Goal: Task Accomplishment & Management: Complete application form

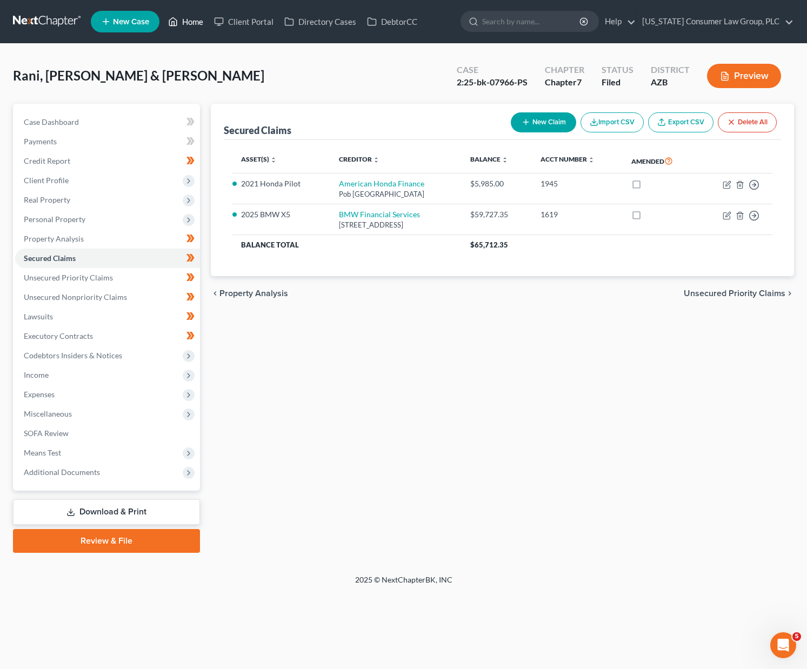
click at [191, 18] on link "Home" at bounding box center [186, 21] width 46 height 19
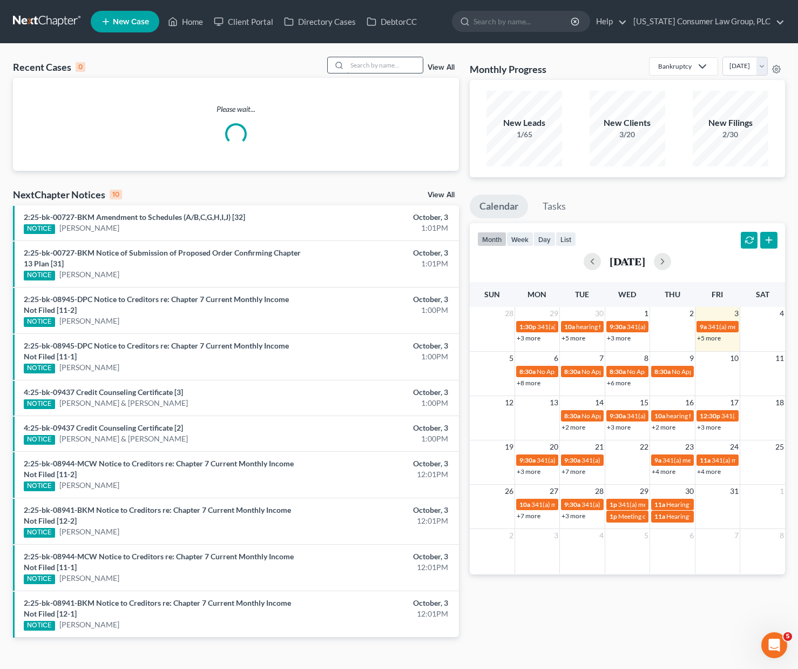
click at [382, 59] on input "search" at bounding box center [385, 65] width 76 height 16
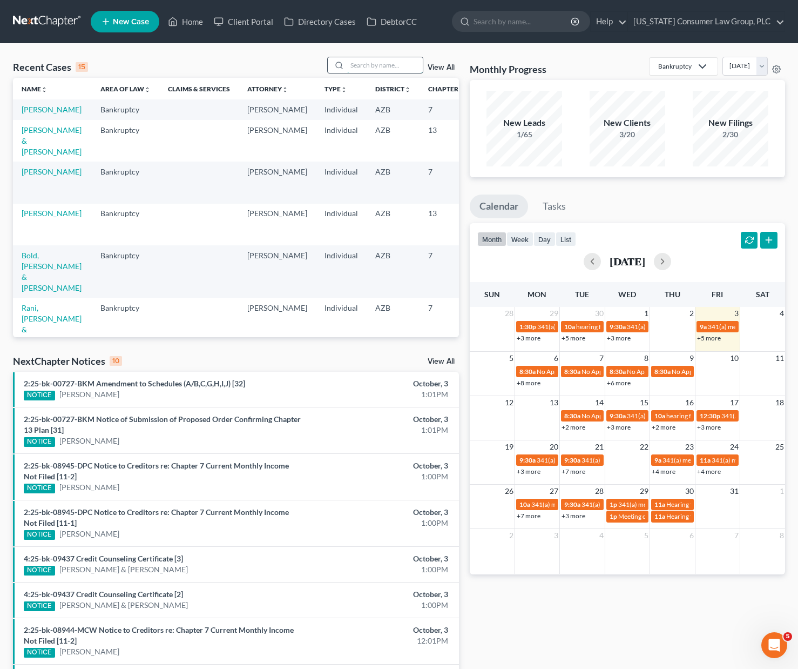
click at [384, 65] on input "search" at bounding box center [385, 65] width 76 height 16
type input "[PERSON_NAME]"
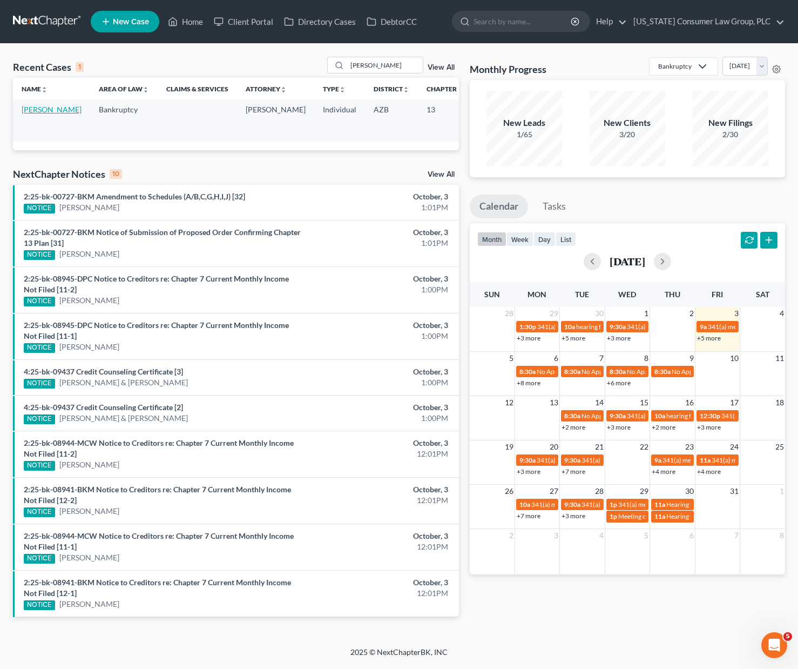
click at [30, 114] on link "[PERSON_NAME]" at bounding box center [52, 109] width 60 height 9
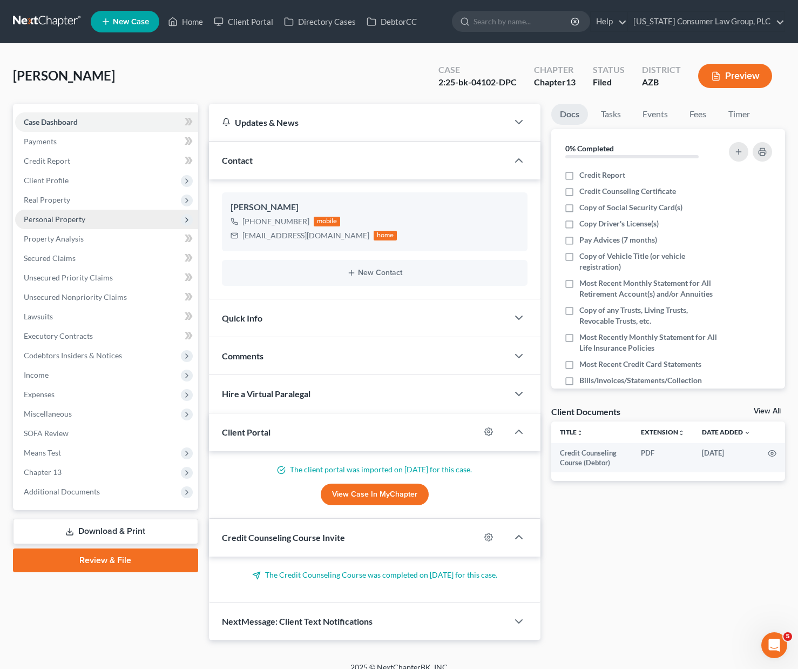
click at [72, 225] on span "Personal Property" at bounding box center [106, 219] width 183 height 19
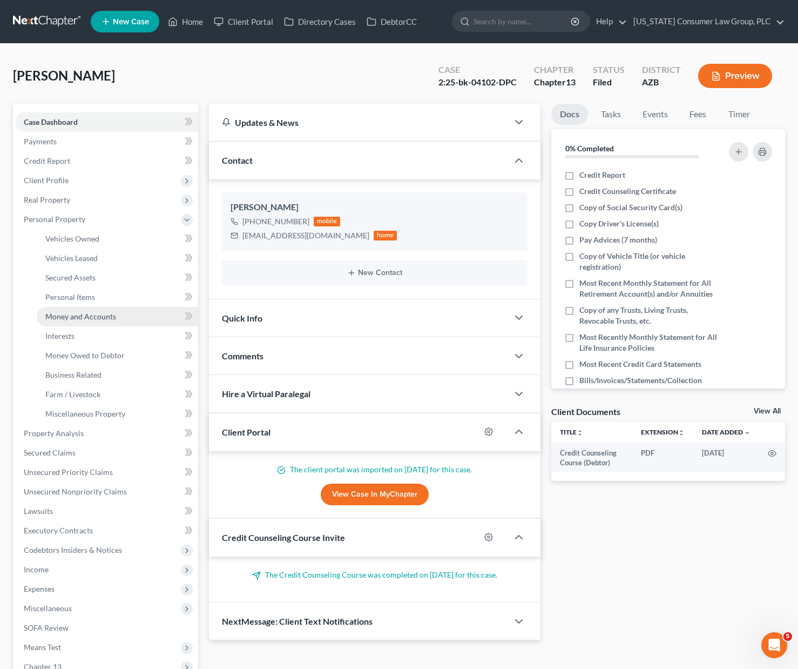
click at [82, 317] on span "Money and Accounts" at bounding box center [80, 316] width 71 height 9
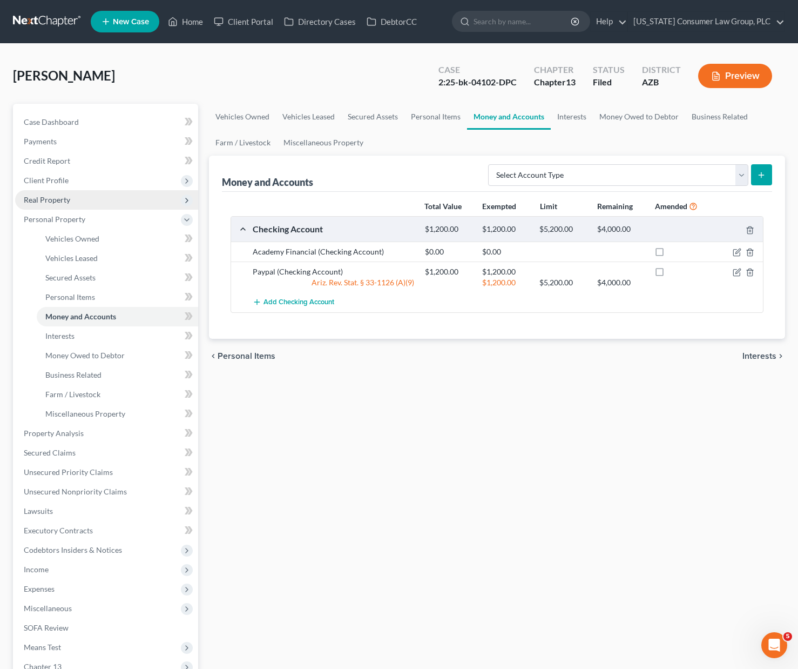
click at [53, 197] on span "Real Property" at bounding box center [47, 199] width 46 height 9
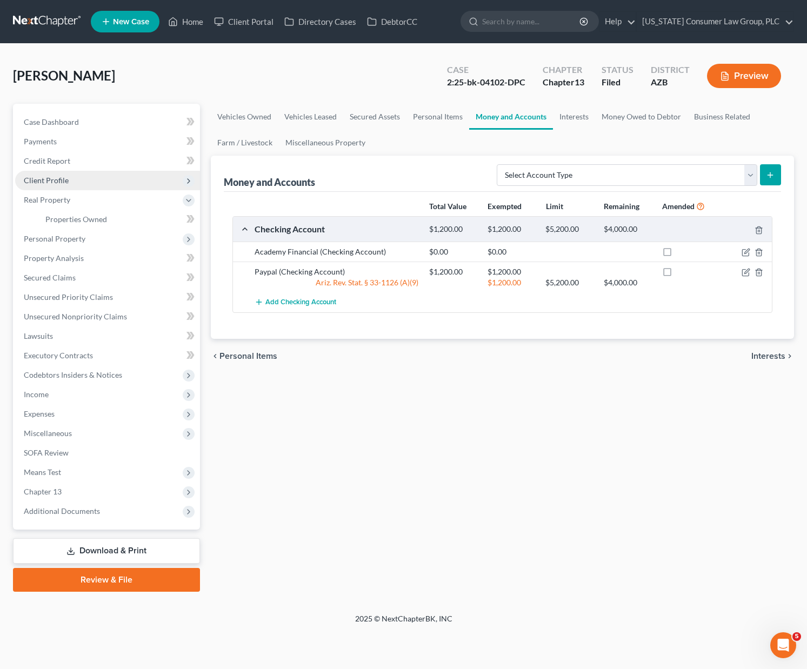
click at [55, 176] on span "Client Profile" at bounding box center [46, 180] width 45 height 9
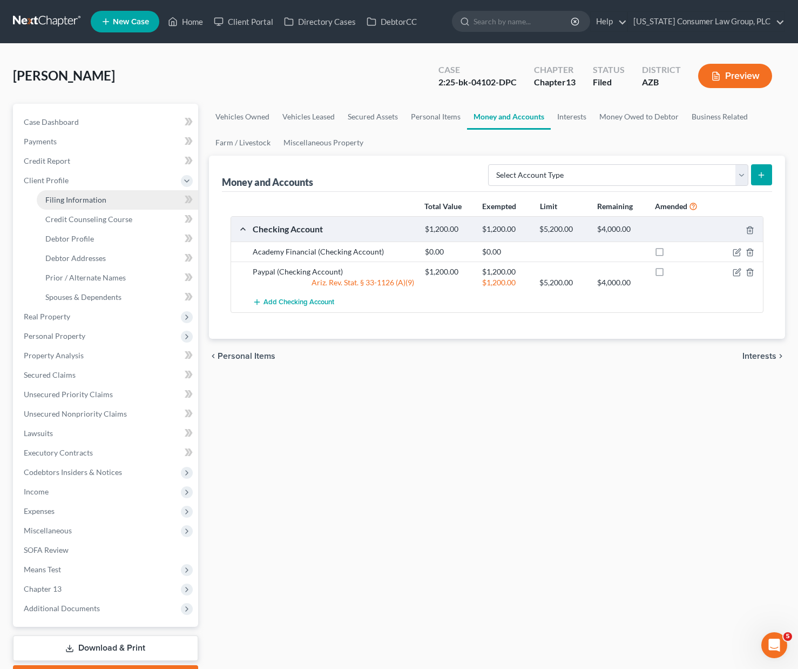
click at [63, 195] on span "Filing Information" at bounding box center [75, 199] width 61 height 9
select select "1"
select select "0"
select select "3"
